Goal: Navigation & Orientation: Find specific page/section

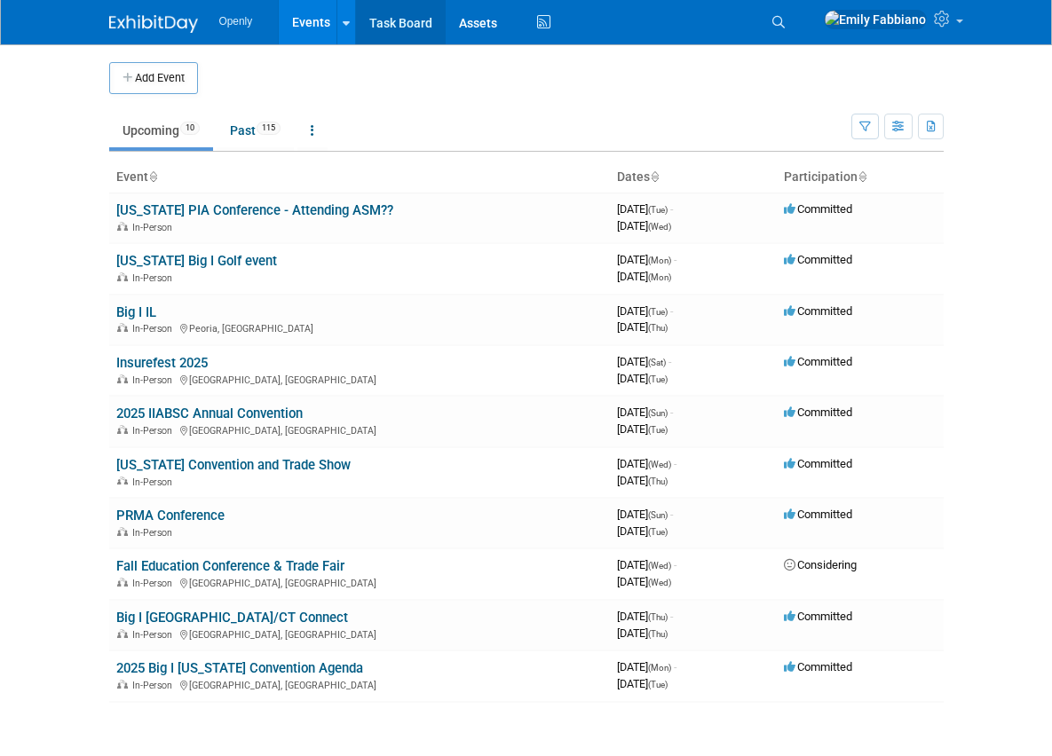
click at [356, 20] on link "Task Board" at bounding box center [401, 22] width 90 height 44
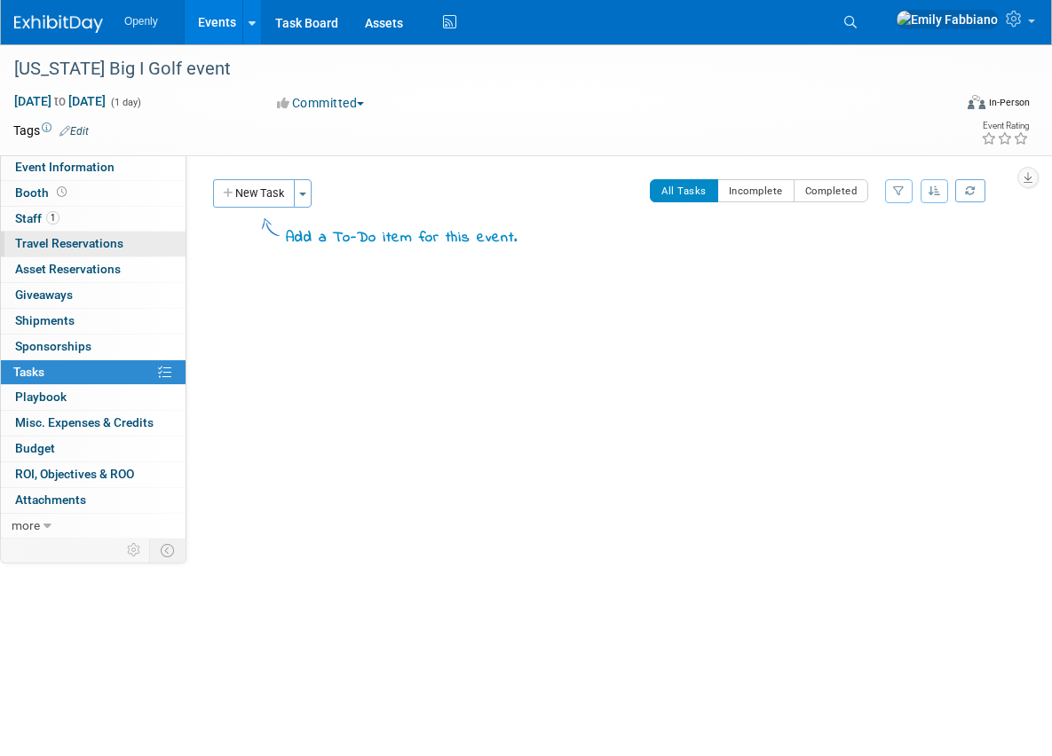
click at [102, 236] on link "0 Travel Reservations 0" at bounding box center [93, 244] width 185 height 25
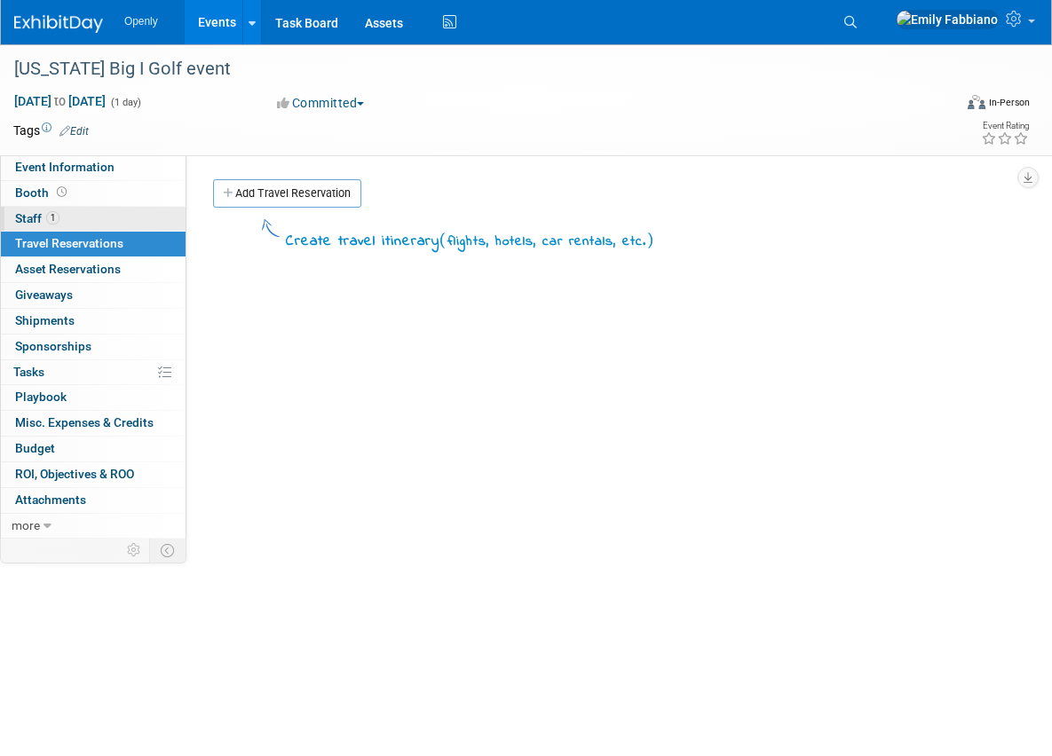
click at [106, 219] on link "1 Staff 1" at bounding box center [93, 219] width 185 height 25
